Goal: Information Seeking & Learning: Find specific fact

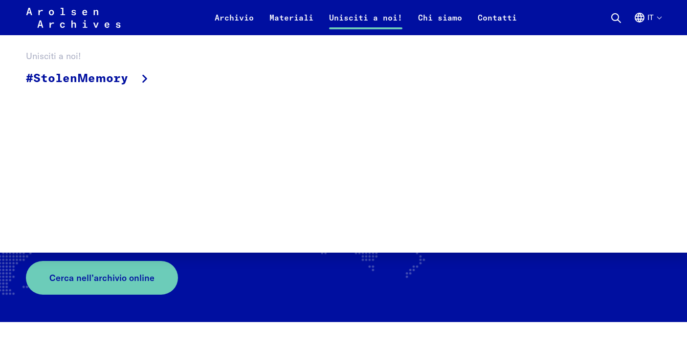
scroll to position [145, 0]
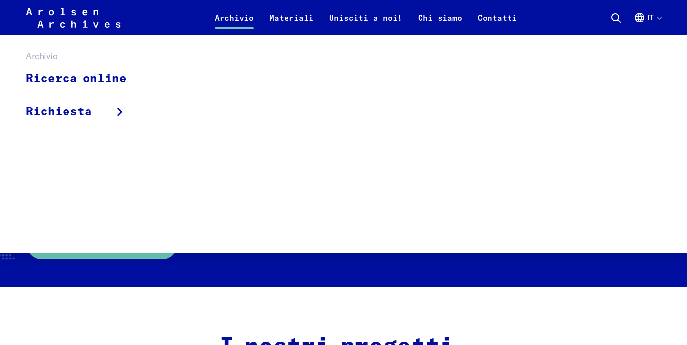
click at [232, 21] on link "Archivio" at bounding box center [234, 23] width 55 height 23
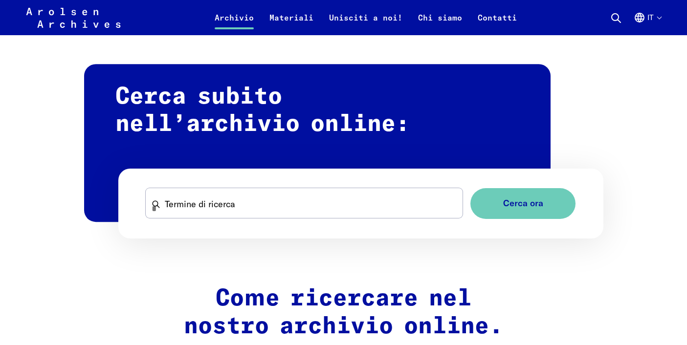
scroll to position [571, 0]
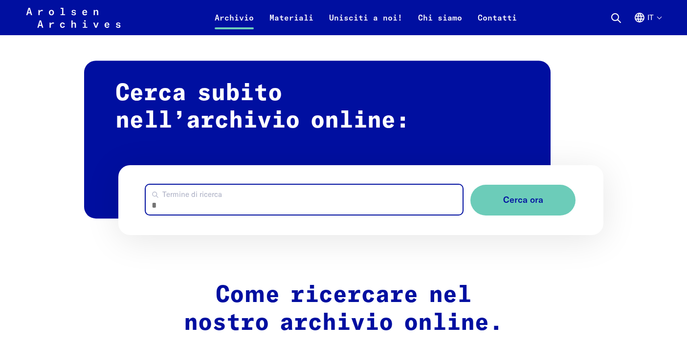
click at [187, 210] on input "Termine di ricerca" at bounding box center [304, 200] width 317 height 30
type input "******"
click at [470, 185] on button "Cerca ora" at bounding box center [522, 200] width 105 height 31
